Goal: Task Accomplishment & Management: Use online tool/utility

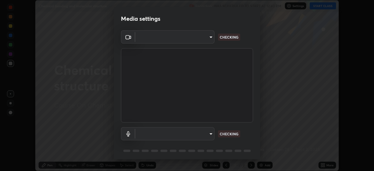
scroll to position [171, 374]
type input "f998bc4046c61b158ae604da705546672abda0c1808058386527230685057052"
click at [204, 138] on body "Erase all Chemical bonding and molecular structure Recording WAS SCHEDULED TO S…" at bounding box center [187, 85] width 374 height 171
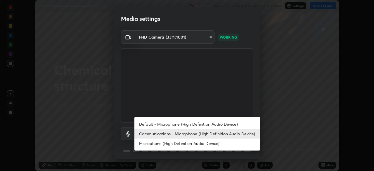
click at [202, 124] on li "Default - Microphone (High Definition Audio Device)" at bounding box center [197, 124] width 126 height 10
type input "default"
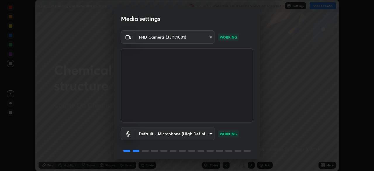
scroll to position [21, 0]
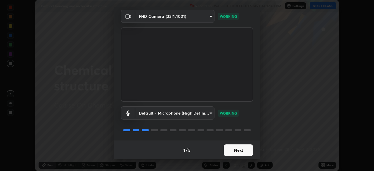
click at [244, 151] on button "Next" at bounding box center [238, 150] width 29 height 12
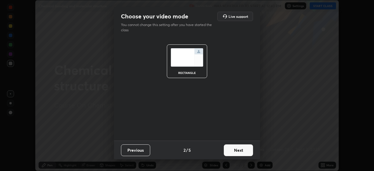
scroll to position [0, 0]
click at [240, 150] on button "Next" at bounding box center [238, 150] width 29 height 12
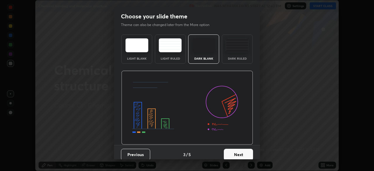
click at [241, 154] on button "Next" at bounding box center [238, 155] width 29 height 12
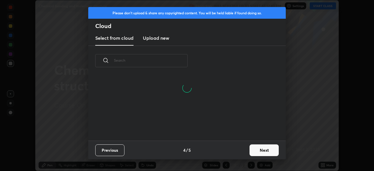
click at [257, 150] on button "Next" at bounding box center [264, 150] width 29 height 12
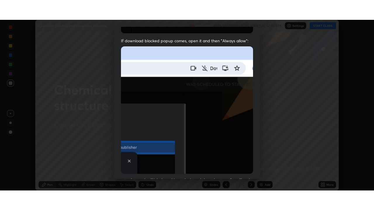
scroll to position [140, 0]
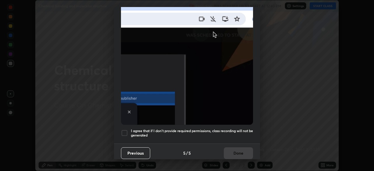
click at [125, 131] on div at bounding box center [124, 132] width 7 height 7
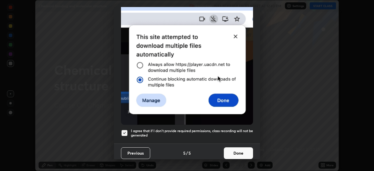
click at [234, 148] on button "Done" at bounding box center [238, 153] width 29 height 12
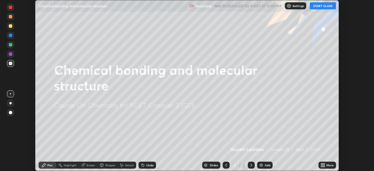
click at [326, 7] on button "START CLASS" at bounding box center [323, 5] width 26 height 7
click at [324, 165] on icon at bounding box center [323, 165] width 5 height 5
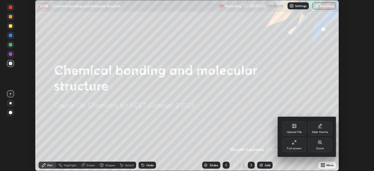
click at [295, 143] on icon at bounding box center [294, 142] width 5 height 5
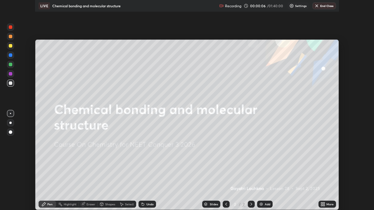
scroll to position [210, 374]
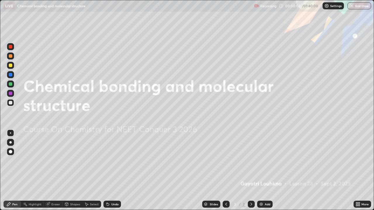
click at [261, 171] on img at bounding box center [261, 204] width 5 height 5
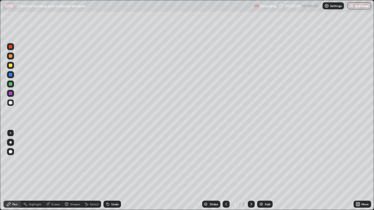
click at [71, 171] on div "Shapes" at bounding box center [73, 204] width 20 height 7
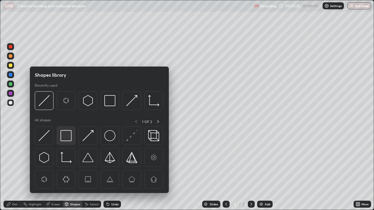
click at [66, 135] on img at bounding box center [65, 135] width 11 height 11
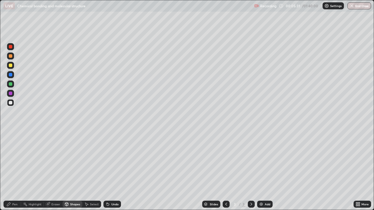
click at [77, 171] on div "Shapes" at bounding box center [73, 204] width 20 height 7
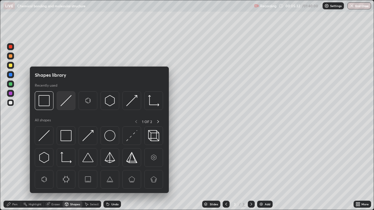
click at [65, 102] on img at bounding box center [65, 100] width 11 height 11
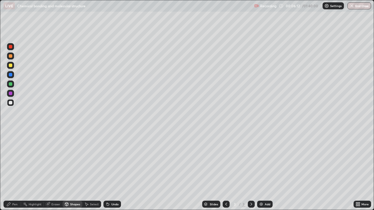
click at [10, 65] on div at bounding box center [11, 66] width 4 height 4
click at [12, 171] on div "Pen" at bounding box center [13, 204] width 18 height 7
click at [51, 171] on div "Eraser" at bounding box center [53, 204] width 19 height 7
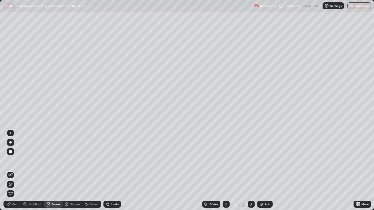
click at [13, 171] on div "Pen" at bounding box center [14, 204] width 5 height 3
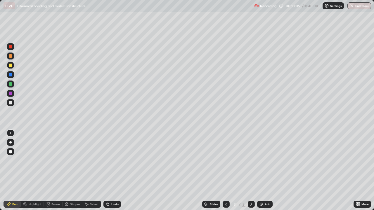
click at [11, 103] on div at bounding box center [11, 103] width 4 height 4
click at [11, 66] on div at bounding box center [11, 66] width 4 height 4
click at [9, 104] on div at bounding box center [11, 103] width 4 height 4
click at [10, 56] on div at bounding box center [11, 56] width 4 height 4
click at [260, 171] on img at bounding box center [261, 204] width 5 height 5
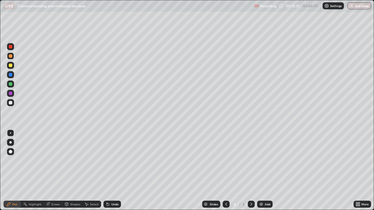
click at [226, 171] on icon at bounding box center [226, 204] width 5 height 5
click at [10, 102] on div at bounding box center [11, 103] width 4 height 4
click at [9, 66] on div at bounding box center [11, 66] width 4 height 4
click at [11, 96] on div at bounding box center [10, 93] width 7 height 7
click at [251, 171] on icon at bounding box center [251, 204] width 5 height 5
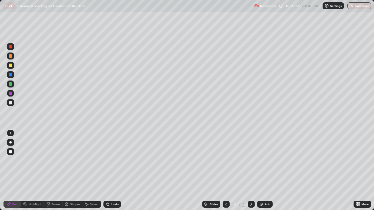
click at [11, 103] on div at bounding box center [11, 103] width 4 height 4
click at [11, 46] on div at bounding box center [11, 47] width 4 height 4
click at [10, 104] on div at bounding box center [11, 103] width 4 height 4
click at [8, 85] on div at bounding box center [10, 84] width 7 height 7
click at [225, 171] on icon at bounding box center [226, 204] width 2 height 3
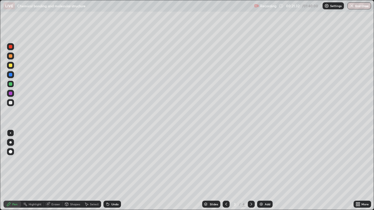
click at [249, 171] on icon at bounding box center [251, 204] width 5 height 5
click at [10, 76] on div at bounding box center [11, 75] width 4 height 4
click at [14, 104] on div at bounding box center [10, 102] width 7 height 7
click at [11, 75] on div at bounding box center [11, 75] width 4 height 4
click at [226, 171] on icon at bounding box center [226, 204] width 5 height 5
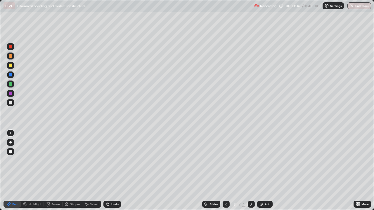
click at [12, 105] on div at bounding box center [10, 102] width 7 height 7
click at [9, 57] on div at bounding box center [11, 56] width 4 height 4
click at [11, 102] on div at bounding box center [11, 103] width 4 height 4
click at [11, 48] on div at bounding box center [11, 47] width 4 height 4
click at [13, 93] on div at bounding box center [10, 93] width 7 height 7
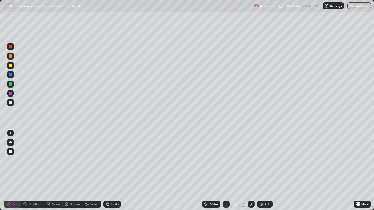
click at [250, 171] on icon at bounding box center [251, 204] width 5 height 5
click at [261, 171] on img at bounding box center [261, 204] width 5 height 5
click at [11, 104] on div at bounding box center [11, 103] width 4 height 4
click at [11, 46] on div at bounding box center [11, 47] width 4 height 4
click at [11, 104] on div at bounding box center [11, 103] width 4 height 4
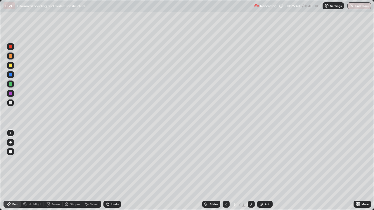
click at [226, 171] on icon at bounding box center [226, 204] width 2 height 3
click at [250, 171] on icon at bounding box center [251, 204] width 2 height 3
click at [10, 66] on div at bounding box center [11, 66] width 4 height 4
click at [10, 85] on div at bounding box center [11, 84] width 4 height 4
click at [9, 103] on div at bounding box center [11, 103] width 4 height 4
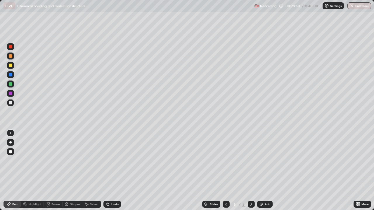
click at [11, 103] on div at bounding box center [11, 103] width 4 height 4
click at [226, 171] on icon at bounding box center [226, 204] width 2 height 3
click at [226, 171] on icon at bounding box center [226, 204] width 5 height 5
click at [10, 56] on div at bounding box center [11, 56] width 4 height 4
click at [11, 103] on div at bounding box center [11, 103] width 4 height 4
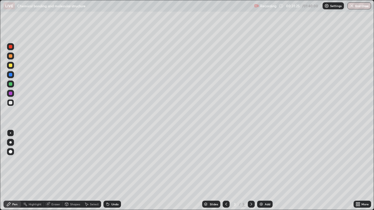
click at [11, 84] on div at bounding box center [11, 84] width 4 height 4
click at [251, 171] on icon at bounding box center [251, 204] width 5 height 5
click at [250, 171] on icon at bounding box center [251, 204] width 5 height 5
click at [260, 171] on img at bounding box center [261, 204] width 5 height 5
click at [11, 103] on div at bounding box center [11, 103] width 4 height 4
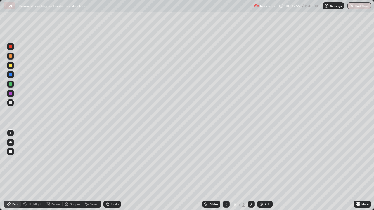
click at [11, 84] on div at bounding box center [11, 84] width 4 height 4
click at [10, 66] on div at bounding box center [11, 66] width 4 height 4
click at [11, 103] on div at bounding box center [11, 103] width 4 height 4
click at [11, 67] on div at bounding box center [11, 66] width 4 height 4
click at [70, 171] on div "Shapes" at bounding box center [75, 204] width 10 height 3
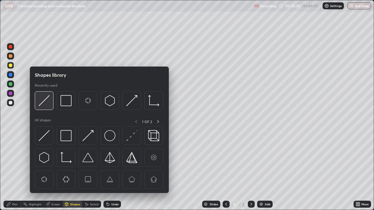
click at [46, 106] on img at bounding box center [44, 100] width 11 height 11
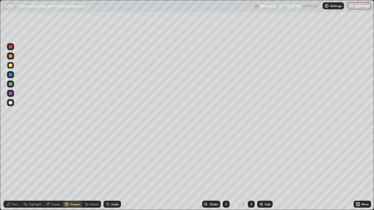
click at [8, 103] on div at bounding box center [10, 102] width 7 height 7
click at [226, 171] on icon at bounding box center [226, 204] width 5 height 5
click at [225, 171] on icon at bounding box center [226, 204] width 5 height 5
click at [11, 56] on div at bounding box center [11, 56] width 4 height 4
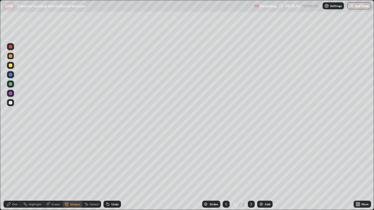
click at [10, 102] on div at bounding box center [11, 103] width 4 height 4
click at [17, 171] on div "Pen" at bounding box center [14, 204] width 5 height 3
click at [11, 56] on div at bounding box center [11, 56] width 4 height 4
click at [12, 103] on div at bounding box center [11, 103] width 4 height 4
click at [11, 95] on div at bounding box center [11, 94] width 4 height 4
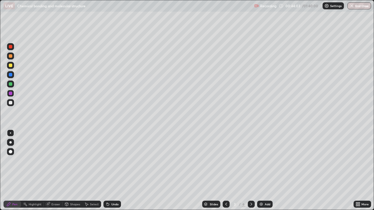
click at [251, 171] on icon at bounding box center [251, 204] width 5 height 5
click at [250, 171] on icon at bounding box center [251, 204] width 5 height 5
click at [261, 171] on img at bounding box center [261, 204] width 5 height 5
click at [69, 171] on div "Shapes" at bounding box center [73, 204] width 20 height 7
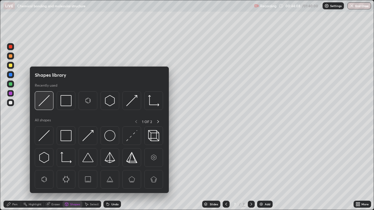
click at [45, 103] on img at bounding box center [44, 100] width 11 height 11
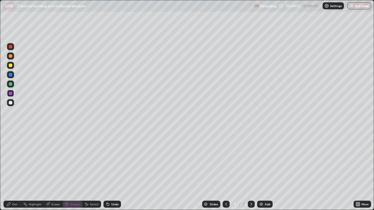
click at [17, 171] on div "Pen" at bounding box center [14, 204] width 5 height 3
click at [11, 103] on div at bounding box center [11, 103] width 4 height 4
click at [11, 101] on div at bounding box center [11, 103] width 4 height 4
click at [11, 66] on div at bounding box center [11, 66] width 4 height 4
click at [10, 85] on div at bounding box center [11, 84] width 4 height 4
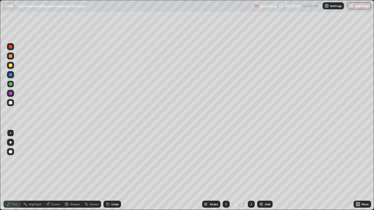
click at [10, 94] on div at bounding box center [11, 94] width 4 height 4
click at [11, 104] on div at bounding box center [11, 103] width 4 height 4
click at [11, 66] on div at bounding box center [11, 66] width 4 height 4
click at [11, 47] on div at bounding box center [11, 47] width 4 height 4
click at [10, 105] on div at bounding box center [10, 102] width 7 height 7
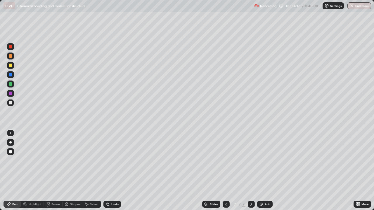
click at [10, 47] on div at bounding box center [11, 47] width 4 height 4
click at [228, 171] on div at bounding box center [226, 204] width 7 height 7
click at [226, 171] on icon at bounding box center [226, 204] width 5 height 5
click at [226, 171] on div at bounding box center [226, 204] width 7 height 7
click at [225, 171] on div at bounding box center [226, 204] width 7 height 7
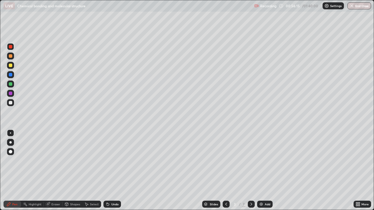
click at [251, 171] on icon at bounding box center [251, 204] width 5 height 5
click at [58, 171] on div "Eraser" at bounding box center [55, 204] width 9 height 3
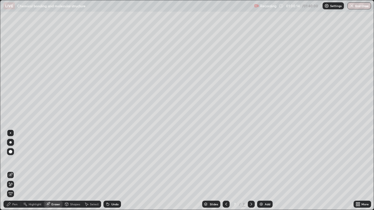
click at [15, 171] on div "Pen" at bounding box center [14, 204] width 5 height 3
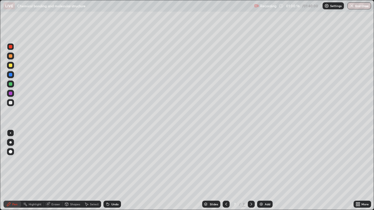
click at [11, 103] on div at bounding box center [11, 103] width 4 height 4
click at [262, 171] on img at bounding box center [261, 204] width 5 height 5
click at [226, 171] on icon at bounding box center [226, 204] width 2 height 3
click at [226, 171] on icon at bounding box center [226, 204] width 5 height 5
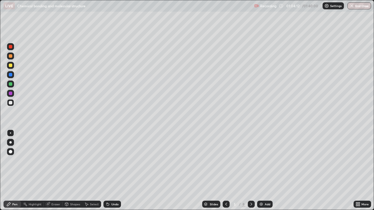
click at [226, 171] on icon at bounding box center [226, 204] width 5 height 5
click at [226, 171] on icon at bounding box center [226, 204] width 2 height 3
click at [11, 106] on div at bounding box center [10, 102] width 7 height 7
click at [248, 171] on div at bounding box center [251, 204] width 7 height 7
click at [250, 171] on icon at bounding box center [251, 204] width 5 height 5
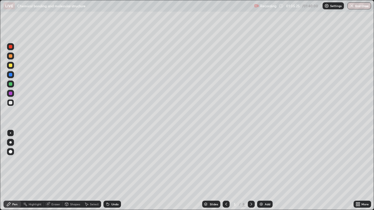
click at [248, 171] on div at bounding box center [251, 204] width 7 height 7
click at [9, 103] on div at bounding box center [11, 103] width 4 height 4
click at [10, 56] on div at bounding box center [11, 56] width 4 height 4
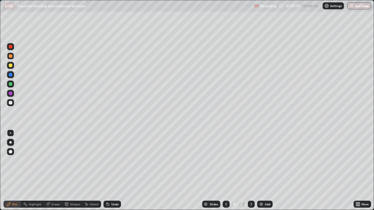
click at [226, 171] on icon at bounding box center [226, 204] width 5 height 5
click at [251, 171] on icon at bounding box center [251, 204] width 5 height 5
click at [11, 103] on div at bounding box center [11, 103] width 4 height 4
click at [60, 171] on div "Eraser" at bounding box center [55, 204] width 9 height 3
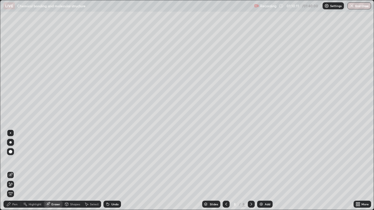
click at [18, 171] on div "Pen" at bounding box center [13, 204] width 18 height 7
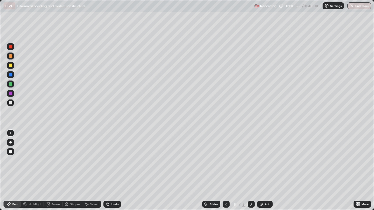
click at [11, 95] on div at bounding box center [11, 94] width 4 height 4
click at [11, 102] on div at bounding box center [11, 103] width 4 height 4
click at [260, 171] on img at bounding box center [261, 204] width 5 height 5
click at [70, 171] on div "Shapes" at bounding box center [75, 204] width 10 height 3
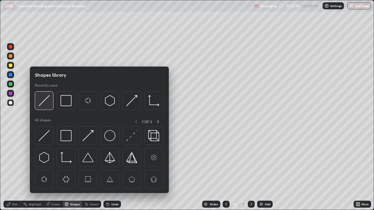
click at [46, 101] on img at bounding box center [44, 100] width 11 height 11
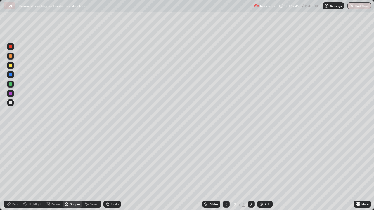
click at [16, 171] on div "Pen" at bounding box center [14, 204] width 5 height 3
click at [53, 171] on div "Eraser" at bounding box center [53, 204] width 19 height 7
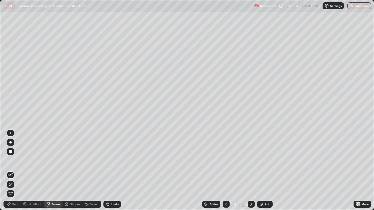
click at [18, 171] on div "Pen" at bounding box center [13, 204] width 18 height 7
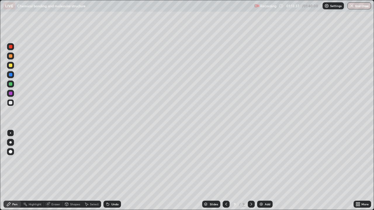
click at [58, 171] on div "Eraser" at bounding box center [55, 204] width 9 height 3
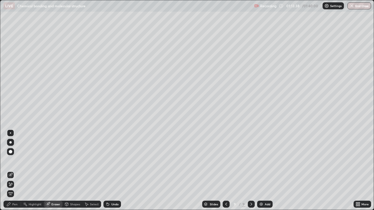
click at [18, 171] on div "Pen" at bounding box center [13, 204] width 18 height 7
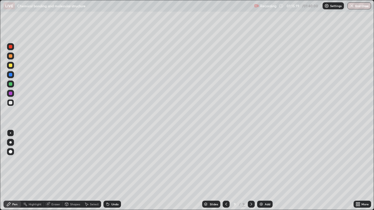
click at [10, 66] on div at bounding box center [11, 66] width 4 height 4
click at [11, 47] on div at bounding box center [11, 47] width 4 height 4
click at [11, 104] on div at bounding box center [11, 103] width 4 height 4
click at [11, 102] on div at bounding box center [11, 103] width 4 height 4
click at [11, 47] on div at bounding box center [11, 47] width 4 height 4
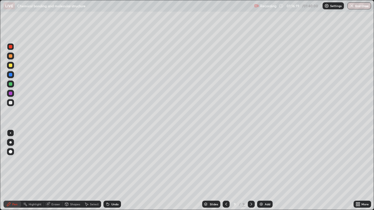
click at [11, 93] on div at bounding box center [11, 94] width 4 height 4
click at [10, 103] on div at bounding box center [11, 103] width 4 height 4
click at [264, 171] on div "Add" at bounding box center [264, 204] width 15 height 7
click at [226, 171] on icon at bounding box center [226, 204] width 5 height 5
click at [11, 66] on div at bounding box center [11, 66] width 4 height 4
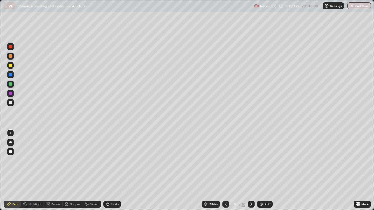
click at [11, 75] on div at bounding box center [11, 75] width 4 height 4
click at [12, 105] on div at bounding box center [10, 102] width 7 height 7
click at [53, 171] on div "Eraser" at bounding box center [55, 204] width 9 height 3
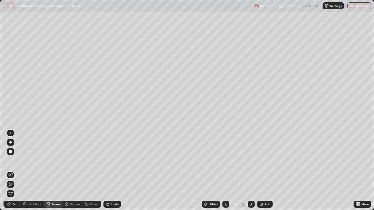
click at [18, 171] on div "Pen" at bounding box center [13, 204] width 18 height 7
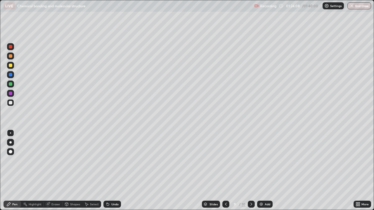
click at [36, 171] on div "Highlight" at bounding box center [35, 204] width 13 height 3
click at [53, 171] on div "Eraser" at bounding box center [55, 204] width 9 height 3
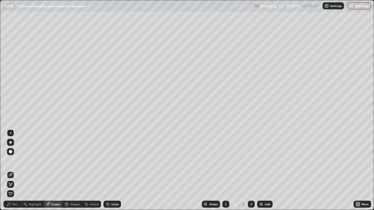
click at [16, 171] on div "Pen" at bounding box center [13, 204] width 18 height 7
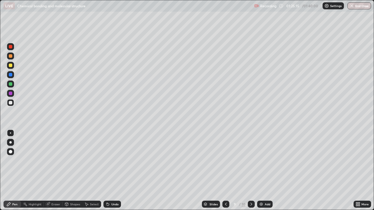
click at [11, 104] on div at bounding box center [11, 103] width 4 height 4
click at [13, 93] on div at bounding box center [10, 93] width 7 height 7
click at [10, 76] on div at bounding box center [11, 75] width 4 height 4
click at [13, 94] on div at bounding box center [10, 93] width 7 height 7
click at [52, 171] on div "Eraser" at bounding box center [55, 204] width 9 height 3
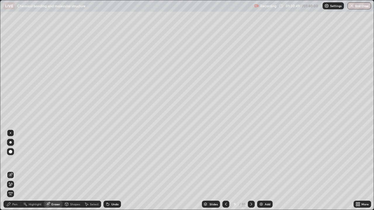
click at [16, 171] on div "Pen" at bounding box center [14, 204] width 5 height 3
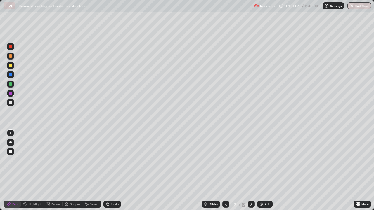
click at [225, 171] on icon at bounding box center [226, 204] width 5 height 5
click at [11, 56] on div at bounding box center [11, 56] width 4 height 4
click at [13, 103] on div at bounding box center [10, 102] width 7 height 7
click at [13, 66] on div at bounding box center [10, 65] width 7 height 7
click at [14, 93] on div at bounding box center [10, 93] width 7 height 7
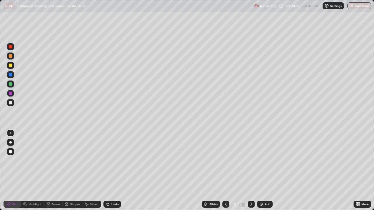
click at [251, 171] on icon at bounding box center [251, 204] width 5 height 5
click at [250, 171] on icon at bounding box center [251, 204] width 5 height 5
click at [251, 171] on icon at bounding box center [251, 204] width 2 height 3
click at [251, 171] on icon at bounding box center [251, 204] width 5 height 5
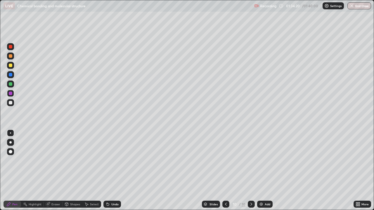
click at [263, 171] on div "Add" at bounding box center [264, 204] width 15 height 7
click at [70, 171] on div "Shapes" at bounding box center [75, 204] width 10 height 3
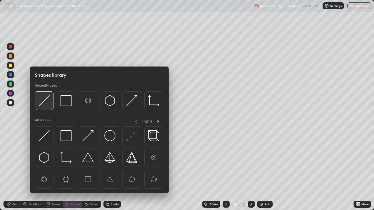
click at [45, 106] on img at bounding box center [44, 100] width 11 height 11
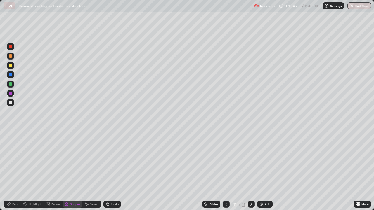
click at [18, 171] on div "Pen" at bounding box center [13, 204] width 18 height 7
click at [10, 68] on div at bounding box center [10, 65] width 7 height 7
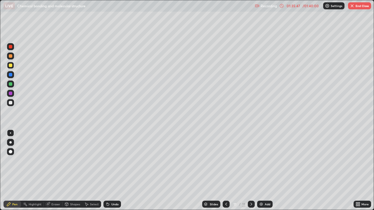
click at [9, 76] on div at bounding box center [11, 75] width 4 height 4
click at [10, 84] on div at bounding box center [11, 84] width 4 height 4
click at [10, 94] on div at bounding box center [11, 94] width 4 height 4
click at [10, 84] on div at bounding box center [11, 84] width 4 height 4
click at [9, 67] on div at bounding box center [11, 66] width 4 height 4
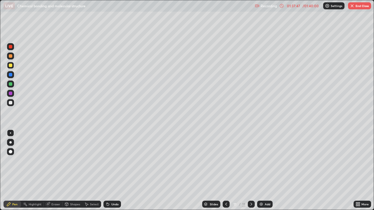
click at [10, 105] on div at bounding box center [10, 102] width 7 height 7
click at [12, 49] on div at bounding box center [10, 46] width 7 height 7
click at [11, 86] on div at bounding box center [11, 84] width 4 height 4
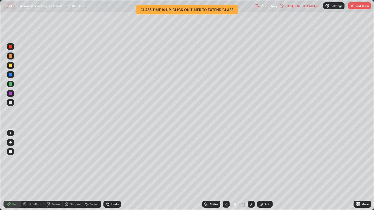
click at [225, 171] on icon at bounding box center [226, 204] width 2 height 3
click at [226, 171] on icon at bounding box center [226, 204] width 2 height 3
click at [225, 171] on icon at bounding box center [226, 204] width 5 height 5
click at [11, 57] on div at bounding box center [11, 56] width 4 height 4
click at [11, 103] on div at bounding box center [11, 103] width 4 height 4
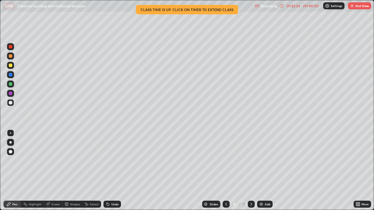
click at [250, 171] on icon at bounding box center [251, 204] width 2 height 3
click at [251, 171] on icon at bounding box center [251, 204] width 5 height 5
click at [250, 171] on icon at bounding box center [251, 204] width 5 height 5
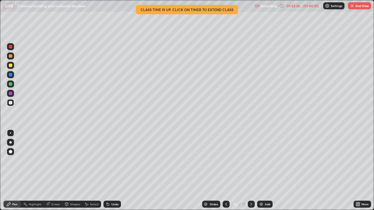
click at [262, 171] on img at bounding box center [261, 204] width 5 height 5
click at [70, 171] on div "Shapes" at bounding box center [75, 204] width 10 height 3
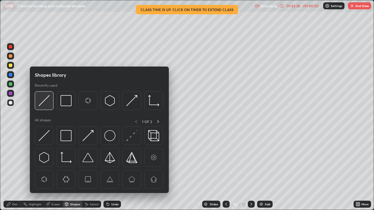
click at [44, 105] on img at bounding box center [44, 100] width 11 height 11
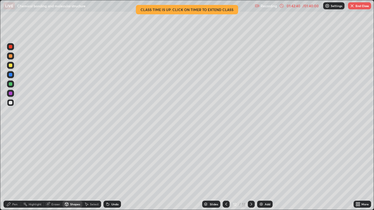
click at [17, 171] on div "Pen" at bounding box center [14, 204] width 5 height 3
click at [9, 67] on div at bounding box center [11, 66] width 4 height 4
click at [11, 94] on div at bounding box center [11, 94] width 4 height 4
click at [10, 86] on div at bounding box center [10, 84] width 7 height 7
click at [11, 47] on div at bounding box center [11, 47] width 4 height 4
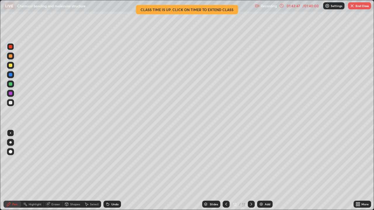
click at [13, 104] on div at bounding box center [10, 102] width 7 height 7
click at [13, 93] on div at bounding box center [10, 93] width 7 height 7
click at [10, 75] on div at bounding box center [11, 75] width 4 height 4
click at [10, 94] on div at bounding box center [11, 94] width 4 height 4
click at [299, 7] on div "01:46:50" at bounding box center [293, 6] width 16 height 4
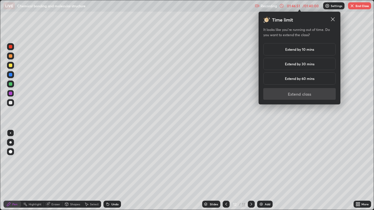
click at [303, 49] on h5 "Extend by 10 mins" at bounding box center [299, 49] width 29 height 5
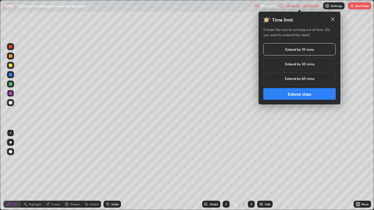
click at [298, 94] on button "Extend class" at bounding box center [299, 94] width 72 height 12
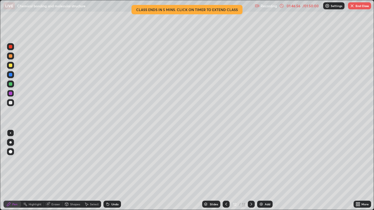
click at [352, 7] on img "button" at bounding box center [352, 6] width 5 height 5
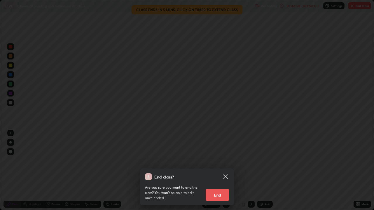
click at [311, 89] on div "End class? Are you sure you want to end the class? You won’t be able to edit on…" at bounding box center [187, 105] width 374 height 210
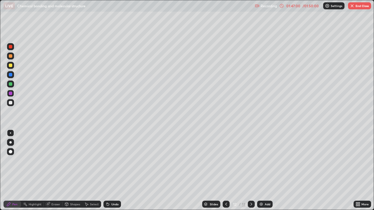
click at [309, 6] on div "/ 01:50:00" at bounding box center [311, 6] width 18 height 4
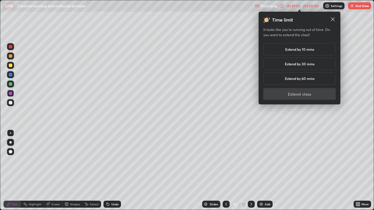
click at [307, 49] on h5 "Extend by 10 mins" at bounding box center [299, 49] width 29 height 5
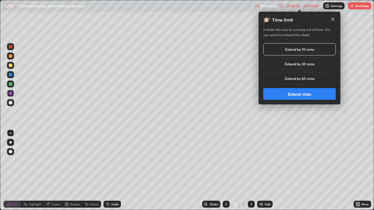
click at [301, 93] on button "Extend class" at bounding box center [299, 94] width 72 height 12
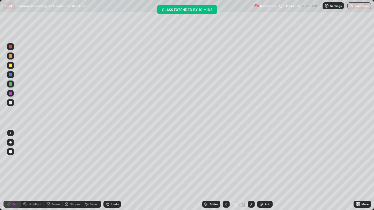
click at [350, 7] on img "button" at bounding box center [351, 6] width 5 height 5
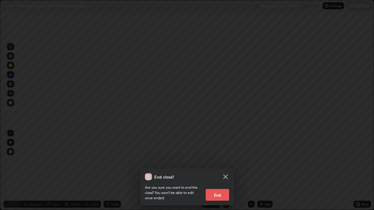
click at [224, 171] on button "End" at bounding box center [217, 195] width 23 height 12
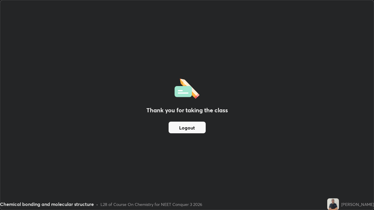
click at [178, 128] on button "Logout" at bounding box center [187, 128] width 37 height 12
click at [180, 126] on button "Logout" at bounding box center [187, 128] width 37 height 12
